Goal: Task Accomplishment & Management: Use online tool/utility

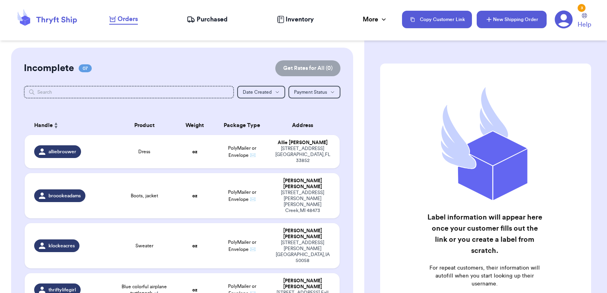
click at [485, 16] on icon "button" at bounding box center [489, 19] width 8 height 8
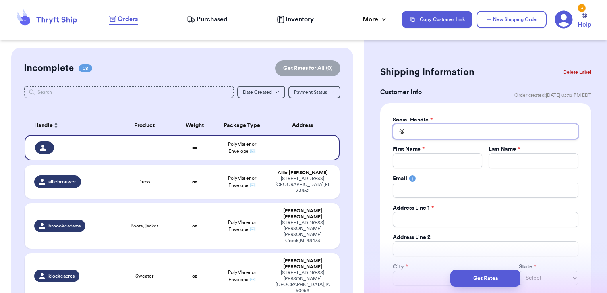
click at [419, 131] on input "Total Amount Paid" at bounding box center [485, 131] width 185 height 15
type input "m"
type input "mi"
type input "min"
type input "mini"
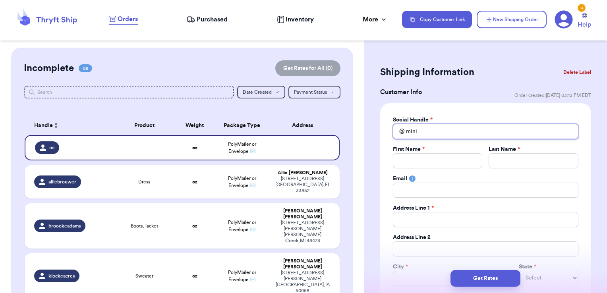
type input "minim"
type input "minima"
type input "minimal"
type input "minimali"
type input "minimalis"
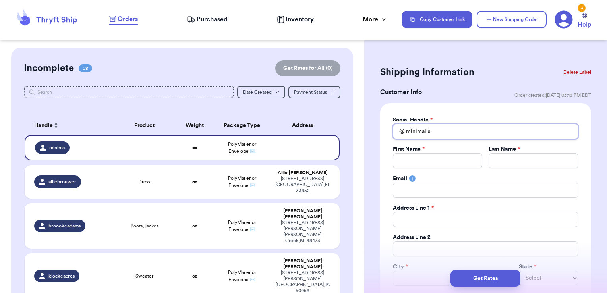
type input "minimalist"
type input "minimalist."
drag, startPoint x: 441, startPoint y: 131, endPoint x: 436, endPoint y: 131, distance: 5.2
click at [436, 131] on input "minimalist." at bounding box center [485, 131] width 185 height 15
drag, startPoint x: 437, startPoint y: 131, endPoint x: 407, endPoint y: 128, distance: 30.7
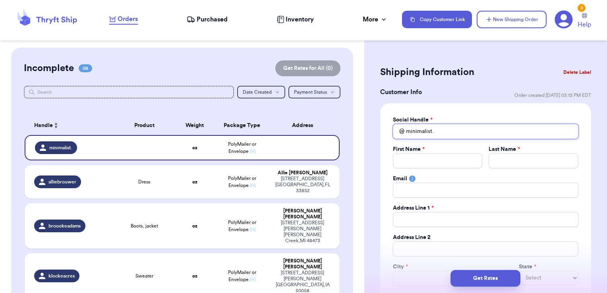
click at [407, 128] on input "minimalist." at bounding box center [485, 131] width 185 height 15
type input "k"
type input "ki"
type input "kie"
type input "[PERSON_NAME]"
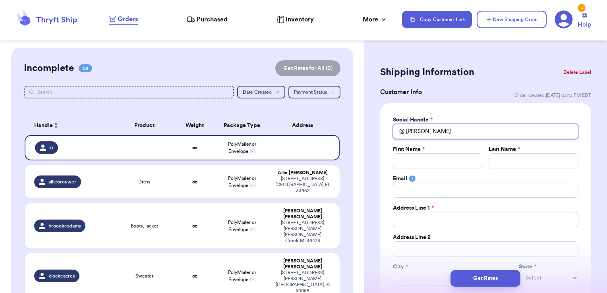
type input "kierr"
type input "[PERSON_NAME]"
type input "kierr"
type input "[PERSON_NAME]"
type input "kie"
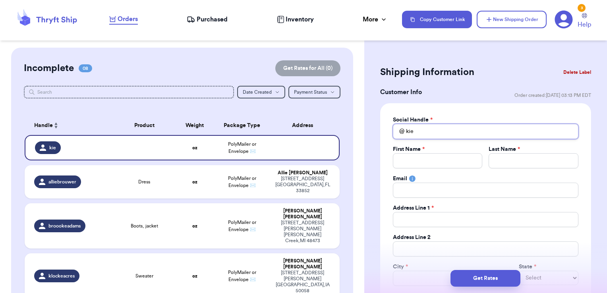
type input "kiea"
type input "kiear"
type input "kiearr"
type input "[PERSON_NAME]"
type input "kiearr"
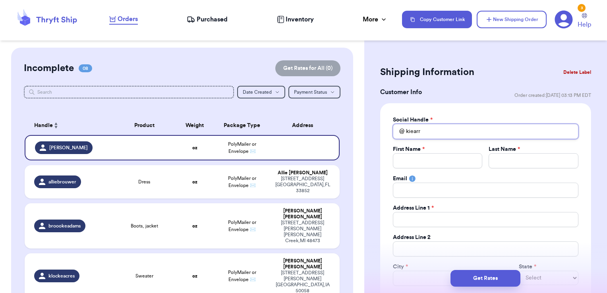
type input "kiear"
type input "kiea"
type input "kie"
type input "ki"
type input "kia"
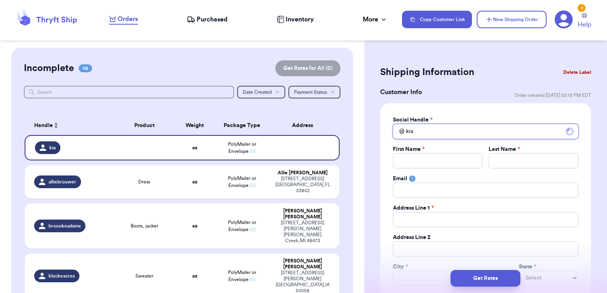
type input "kiae"
type input "kia"
type input "ki"
type input "k"
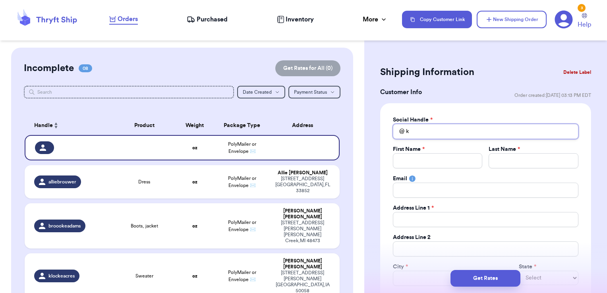
type input "ke"
type input "kea"
type input "keai"
type input "keair"
type input "keairr"
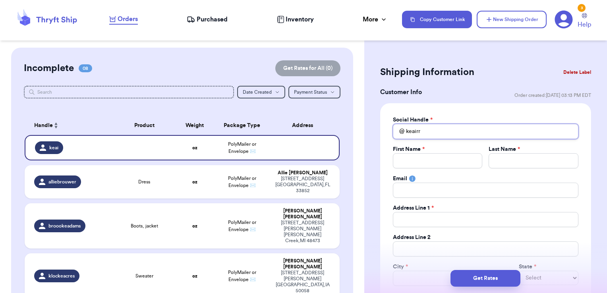
type input "keairra"
drag, startPoint x: 437, startPoint y: 131, endPoint x: 399, endPoint y: 125, distance: 39.2
click at [399, 125] on div "@ keairra" at bounding box center [485, 131] width 185 height 15
click at [560, 69] on button "Delete Label" at bounding box center [577, 72] width 34 height 17
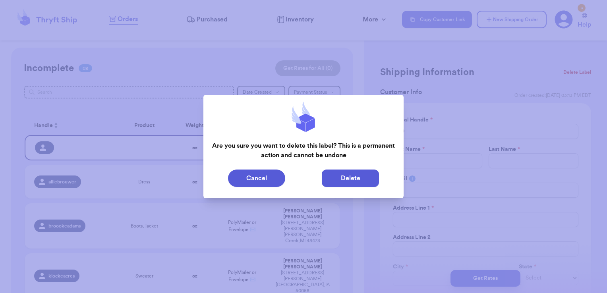
click at [339, 174] on button "Delete" at bounding box center [350, 178] width 57 height 17
type input "Dress"
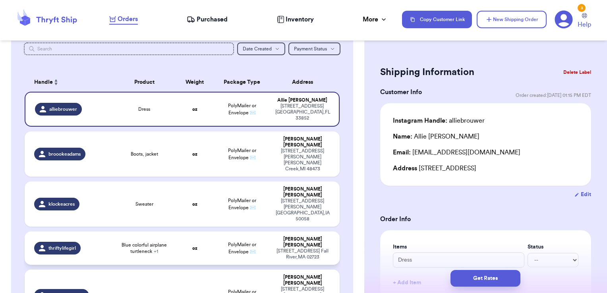
scroll to position [13, 0]
